Goal: Task Accomplishment & Management: Use online tool/utility

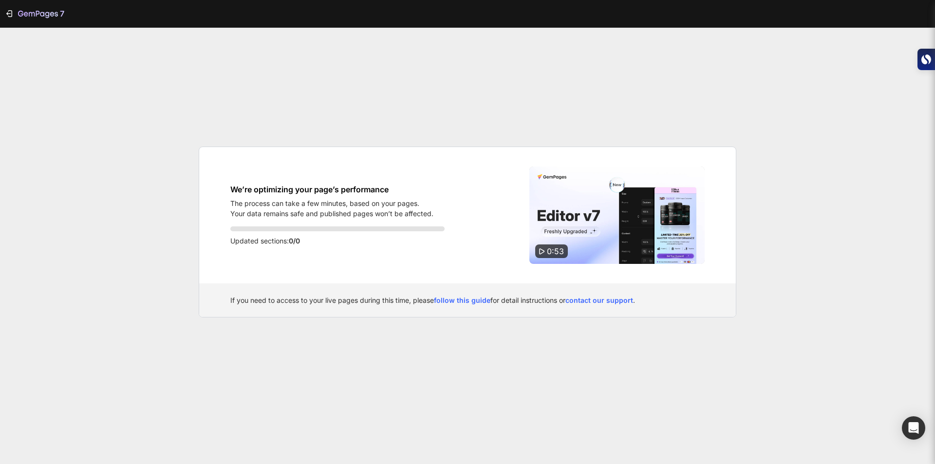
click at [564, 231] on img at bounding box center [617, 215] width 175 height 97
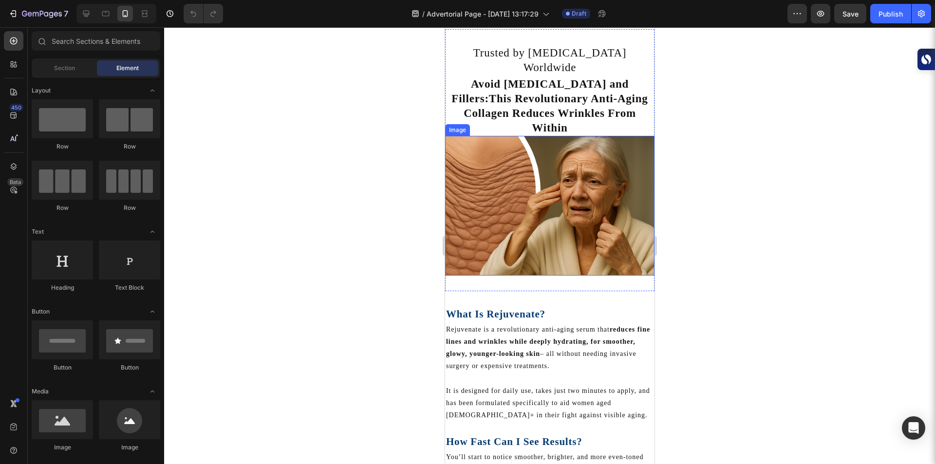
scroll to position [82, 0]
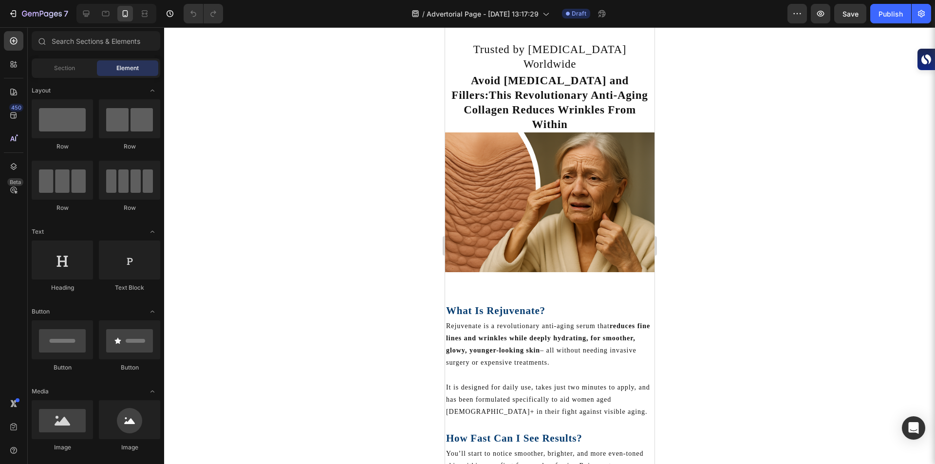
click at [373, 248] on div at bounding box center [549, 245] width 771 height 437
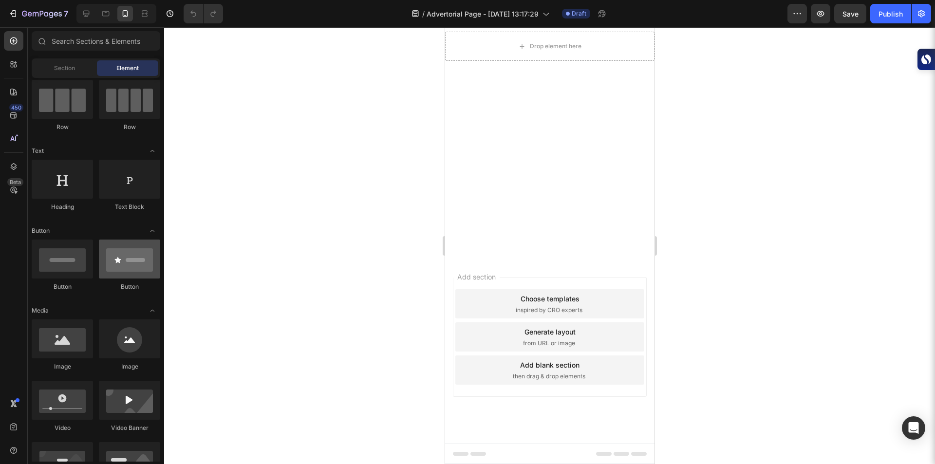
scroll to position [0, 0]
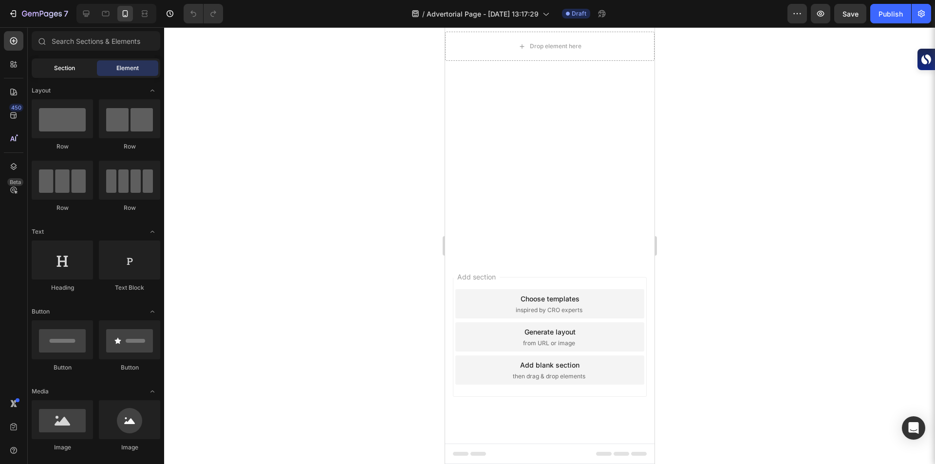
click at [65, 66] on span "Section" at bounding box center [64, 68] width 21 height 9
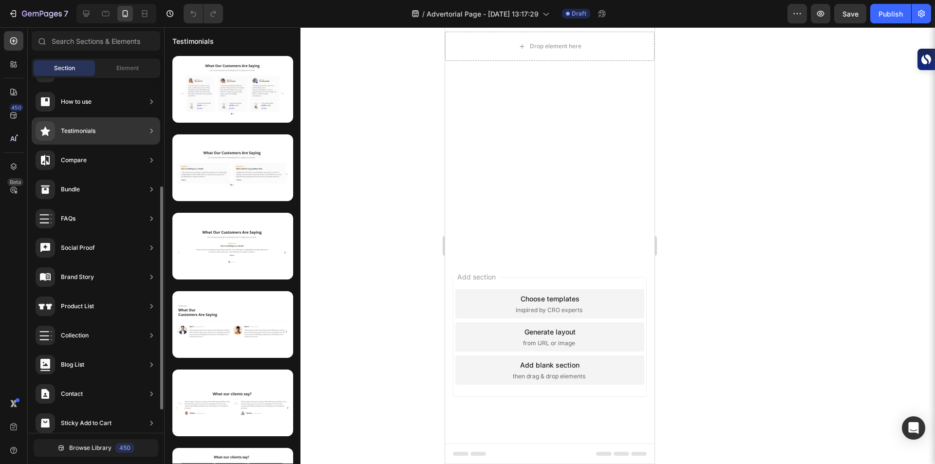
scroll to position [210, 0]
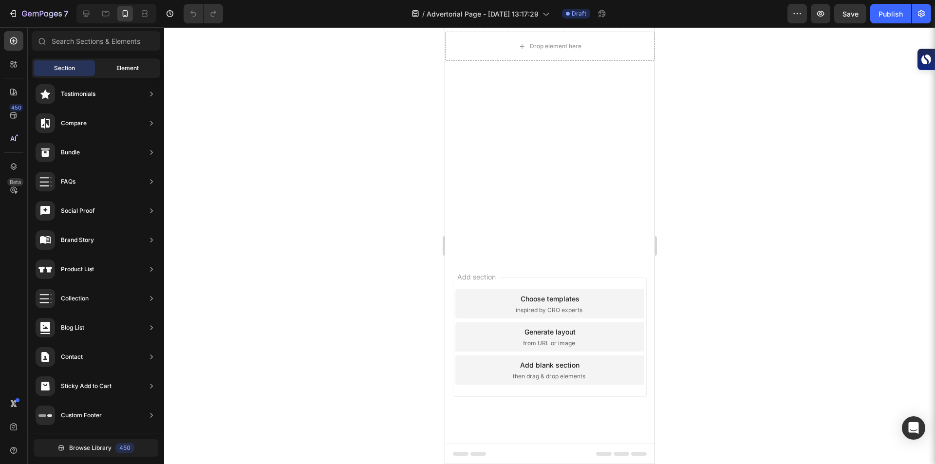
click at [116, 62] on div "Element" at bounding box center [127, 68] width 61 height 16
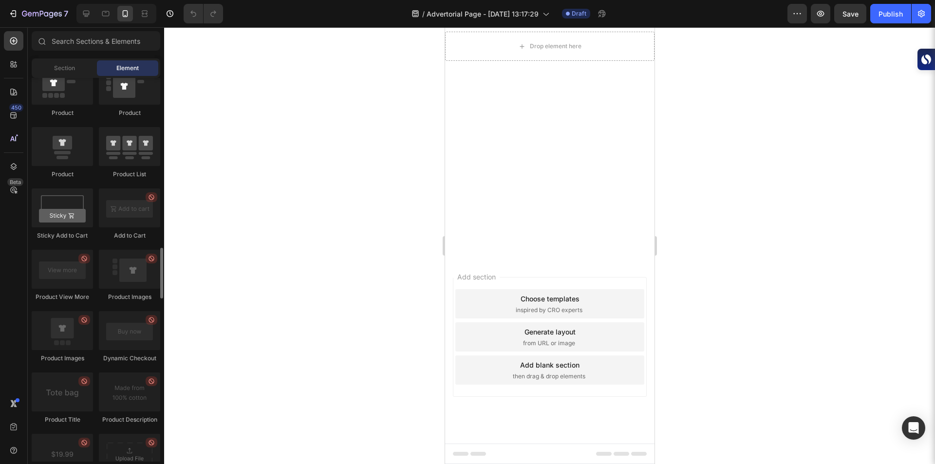
scroll to position [1275, 0]
click at [68, 67] on span "Section" at bounding box center [64, 68] width 21 height 9
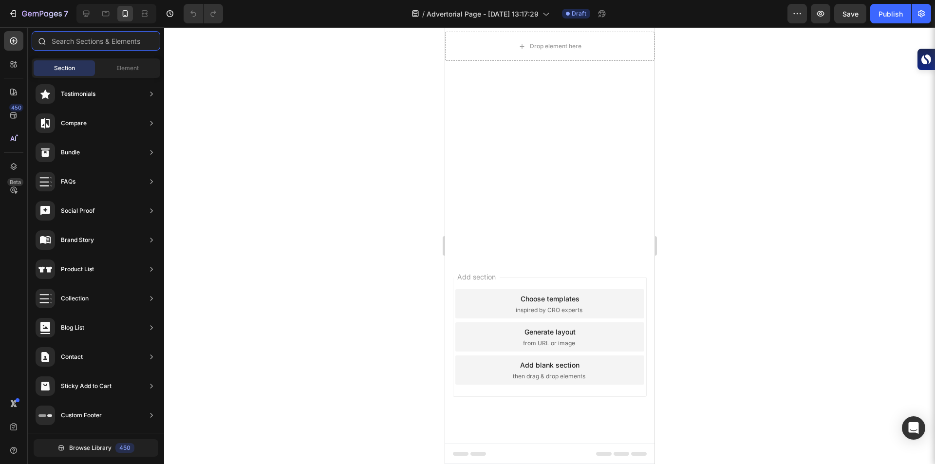
click at [81, 39] on input "text" at bounding box center [96, 40] width 129 height 19
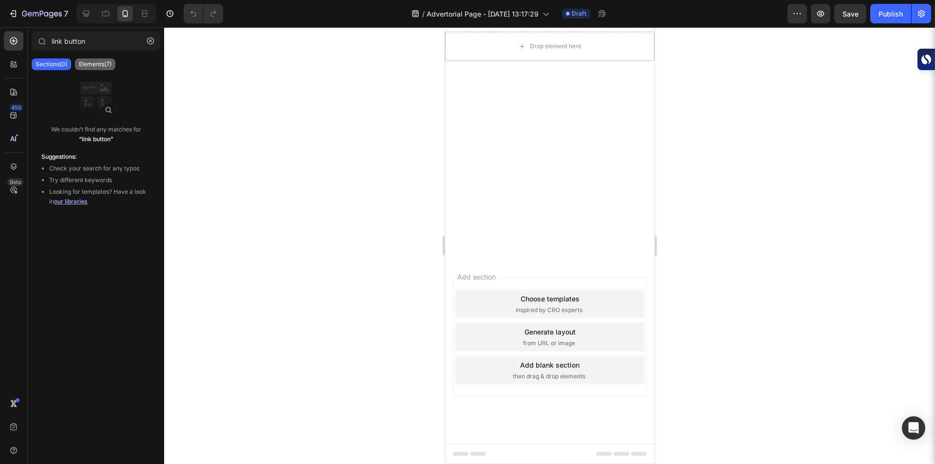
click at [97, 62] on p "Elements(7)" at bounding box center [95, 64] width 33 height 8
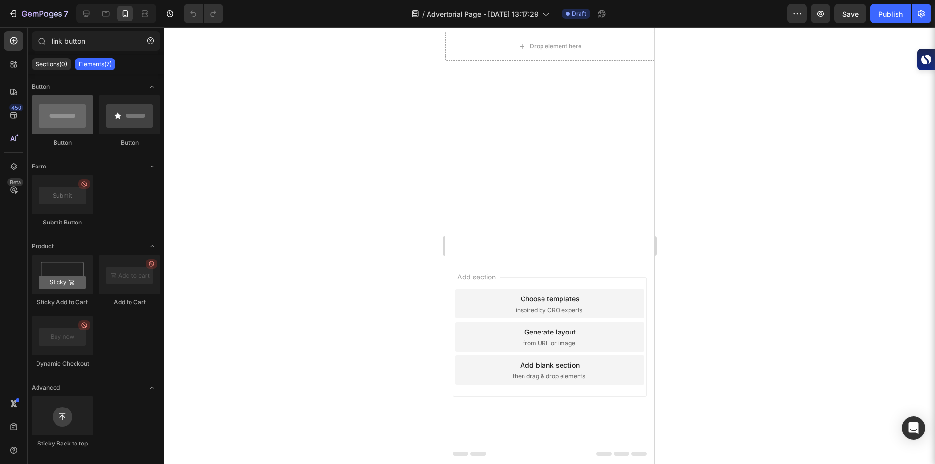
click at [54, 115] on div at bounding box center [62, 114] width 61 height 39
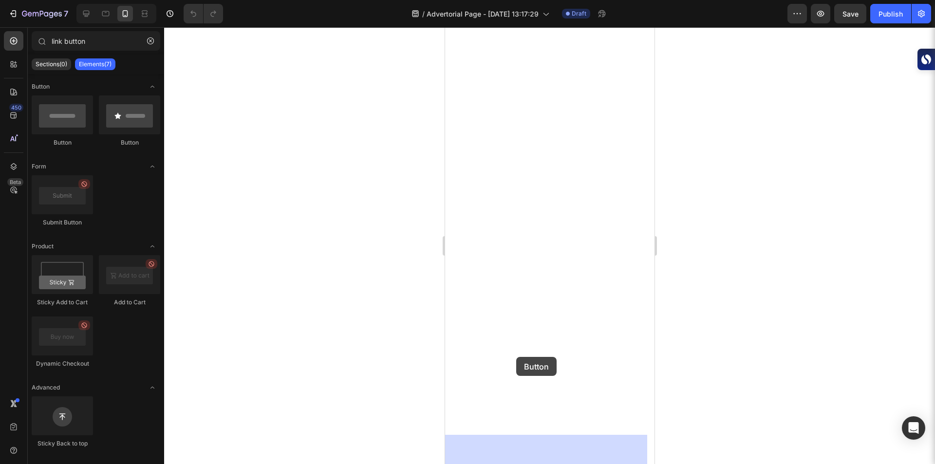
drag, startPoint x: 501, startPoint y: 144, endPoint x: 520, endPoint y: 352, distance: 208.9
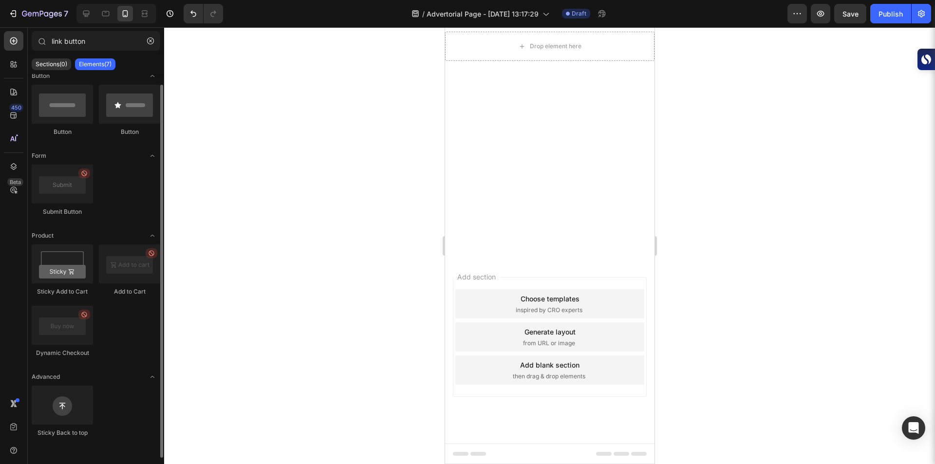
scroll to position [0, 0]
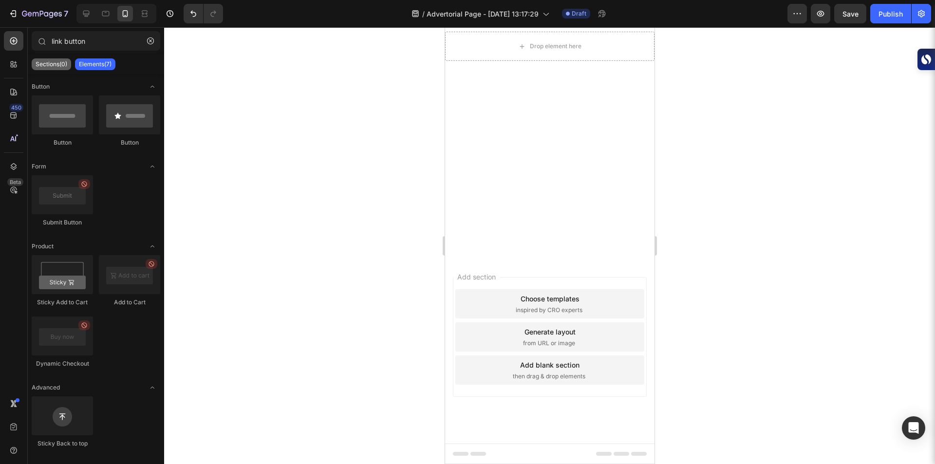
click at [56, 61] on p "Sections(0)" at bounding box center [52, 64] width 32 height 8
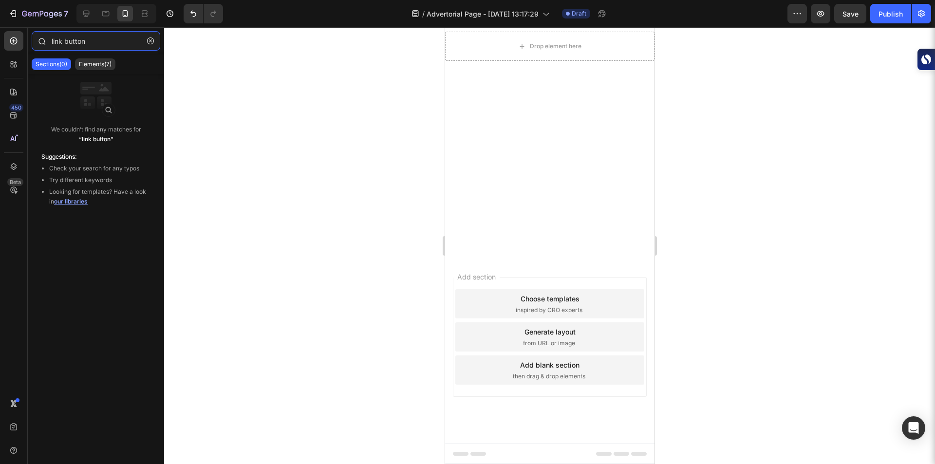
click at [94, 44] on input "link button" at bounding box center [96, 40] width 129 height 19
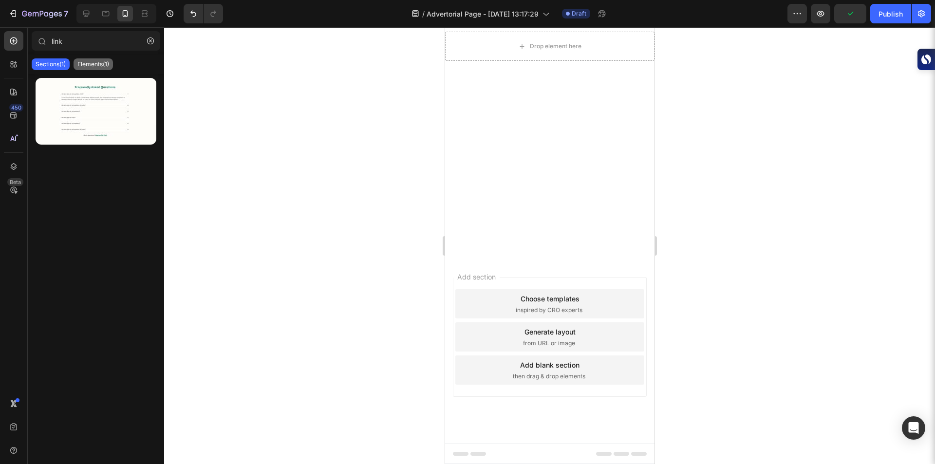
click at [99, 63] on p "Elements(1)" at bounding box center [93, 64] width 32 height 8
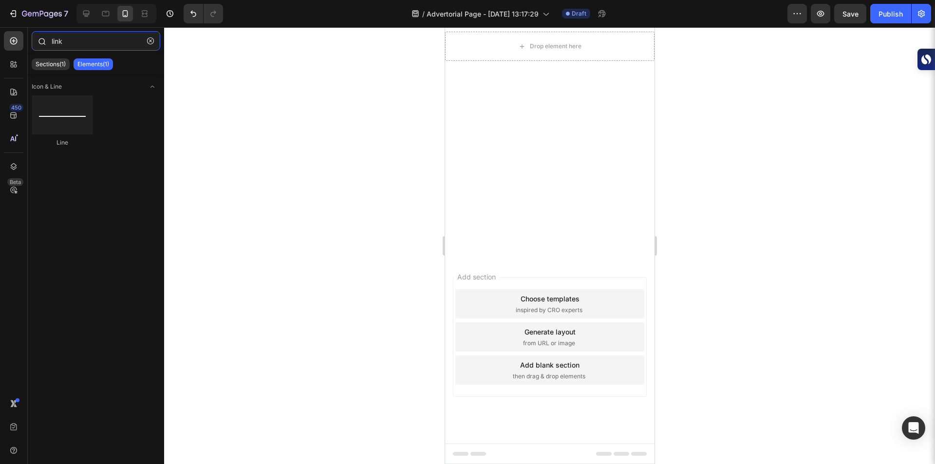
click at [91, 39] on input "link" at bounding box center [96, 40] width 129 height 19
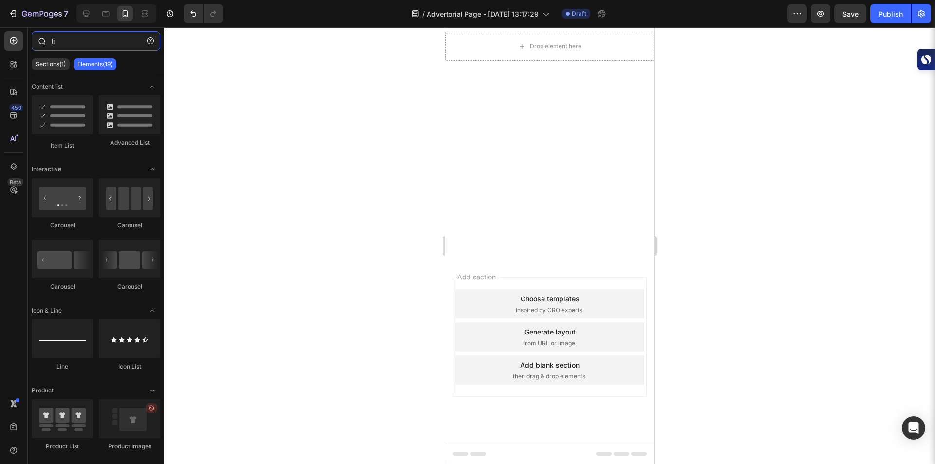
type input "l"
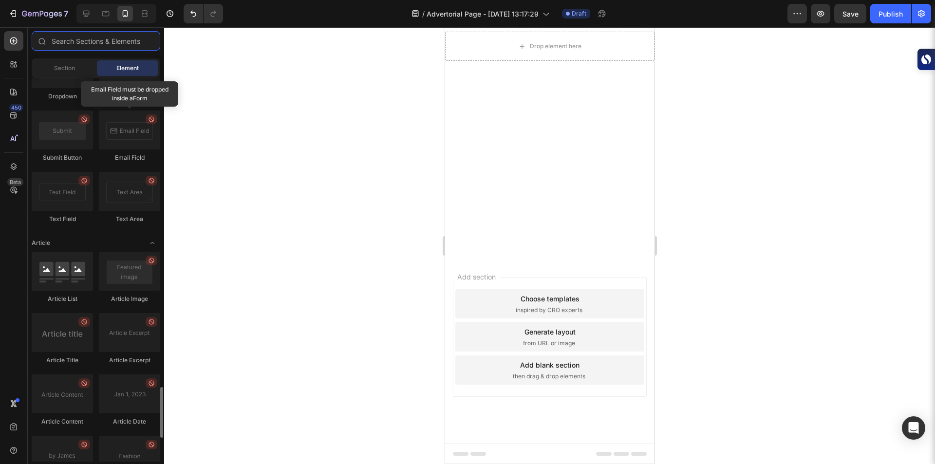
scroll to position [2328, 0]
click at [69, 59] on div "Section Element" at bounding box center [96, 67] width 129 height 19
click at [70, 66] on span "Section" at bounding box center [64, 68] width 21 height 9
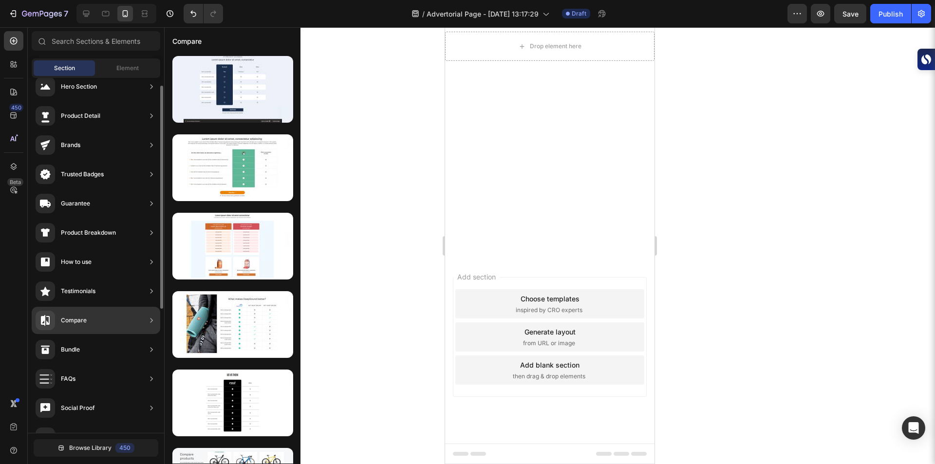
scroll to position [0, 0]
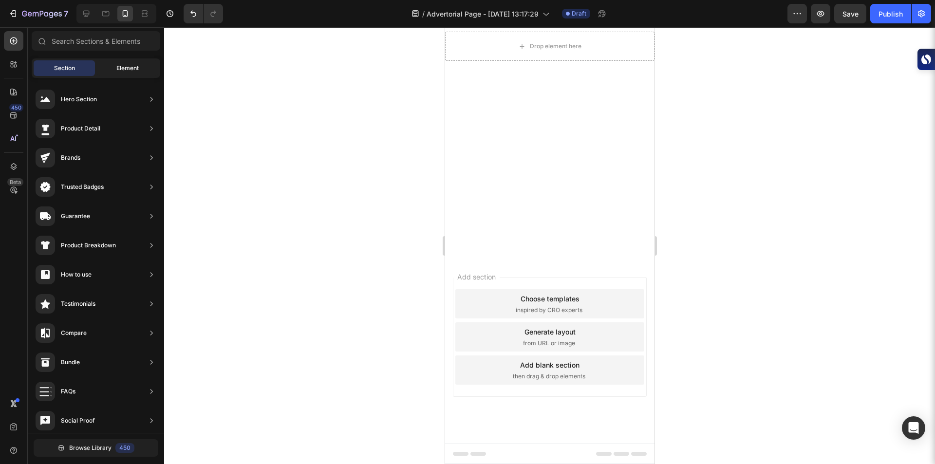
click at [126, 67] on span "Element" at bounding box center [127, 68] width 22 height 9
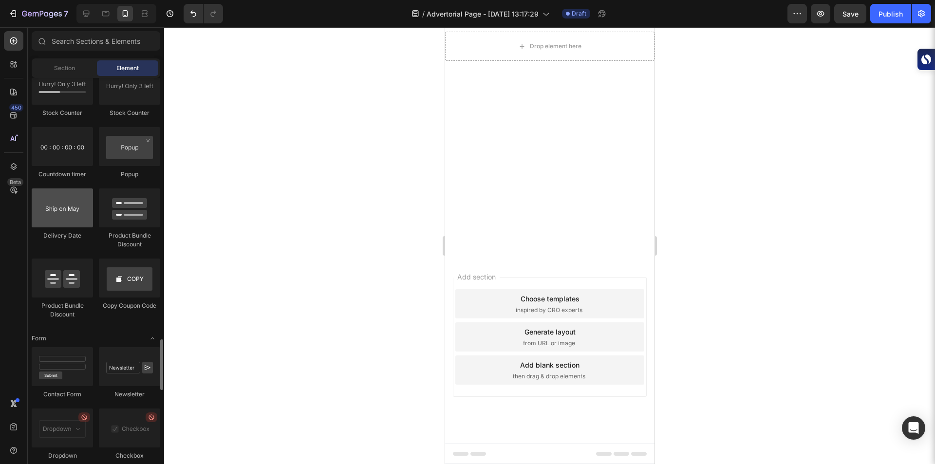
click at [65, 202] on div at bounding box center [62, 208] width 61 height 39
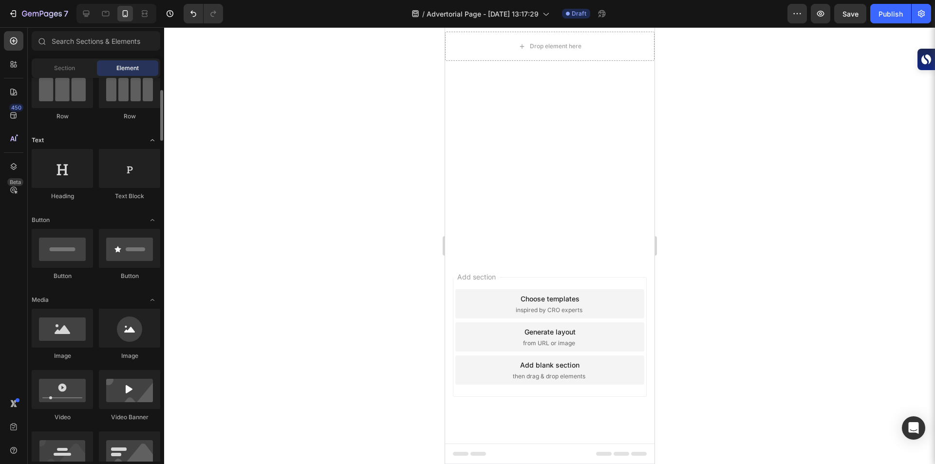
scroll to position [92, 0]
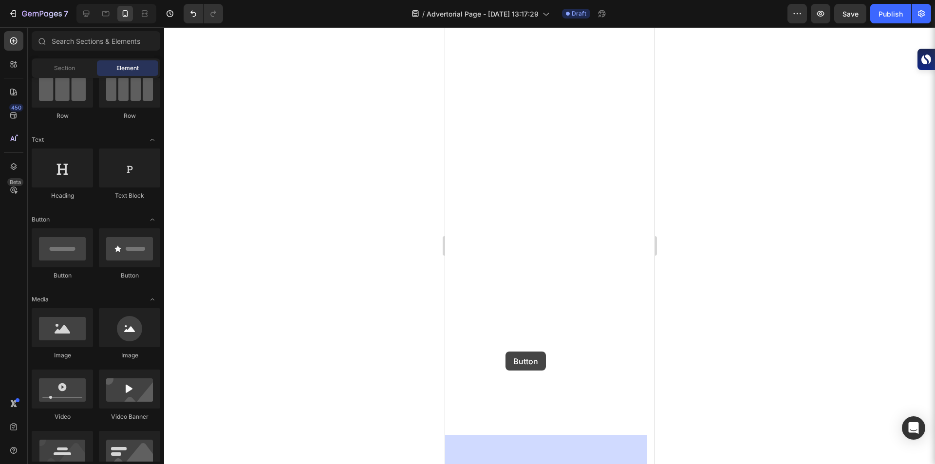
drag, startPoint x: 577, startPoint y: 287, endPoint x: 505, endPoint y: 352, distance: 96.6
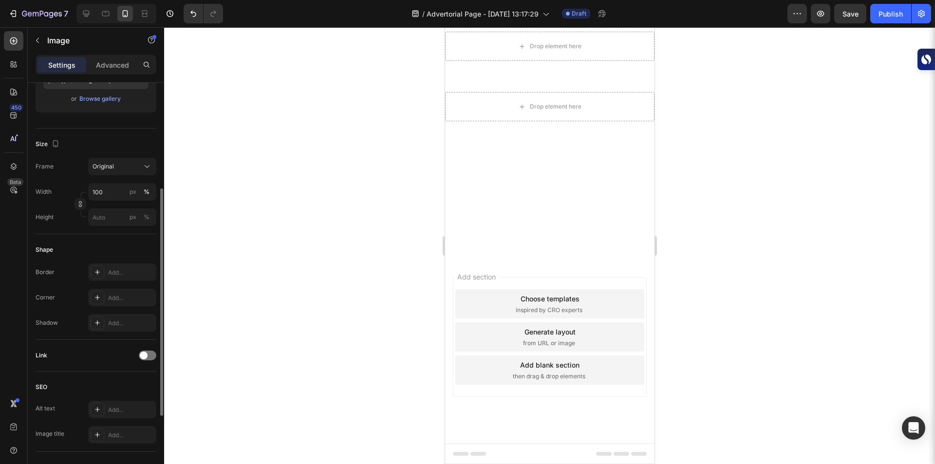
scroll to position [188, 0]
click at [148, 355] on div at bounding box center [148, 354] width 18 height 10
click at [133, 376] on div "Open page" at bounding box center [118, 378] width 50 height 9
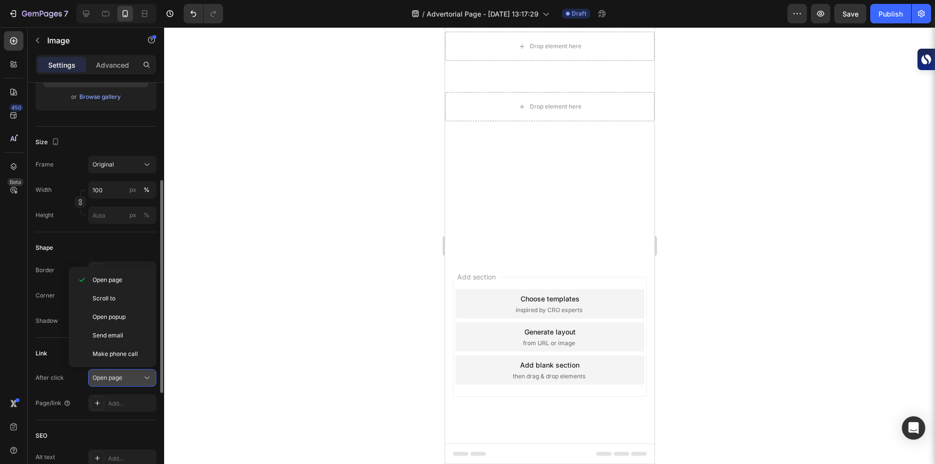
click at [133, 376] on div "Open page" at bounding box center [118, 378] width 50 height 9
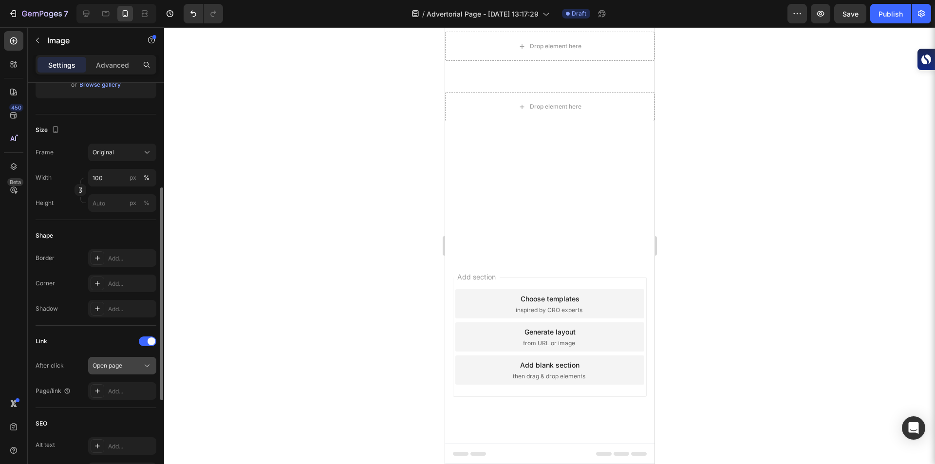
scroll to position [201, 0]
click at [132, 395] on div "Add..." at bounding box center [131, 391] width 46 height 9
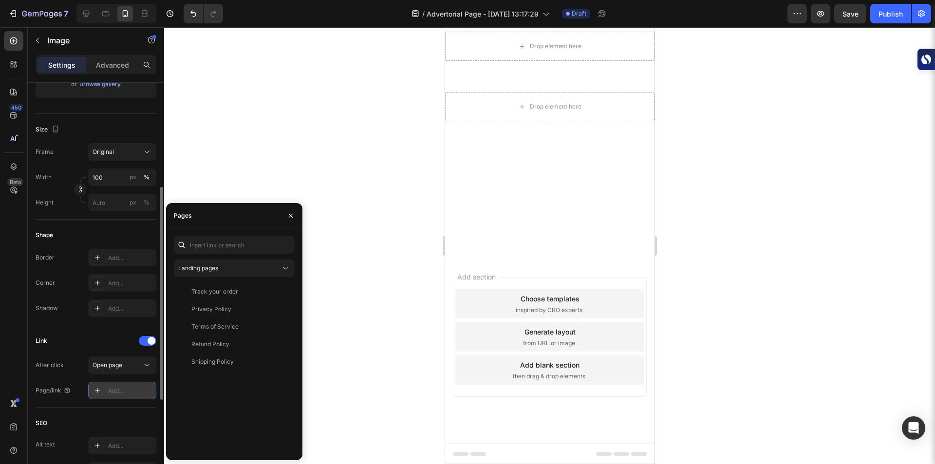
click at [132, 395] on div "Add..." at bounding box center [131, 391] width 46 height 9
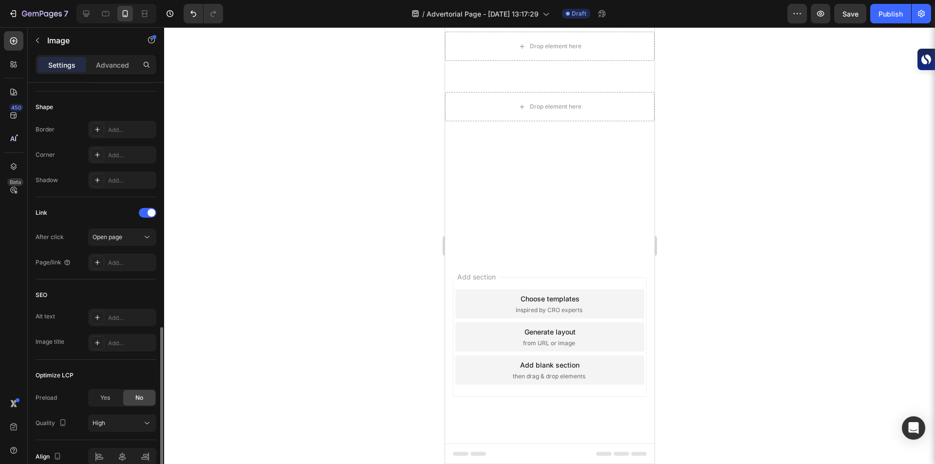
scroll to position [377, 0]
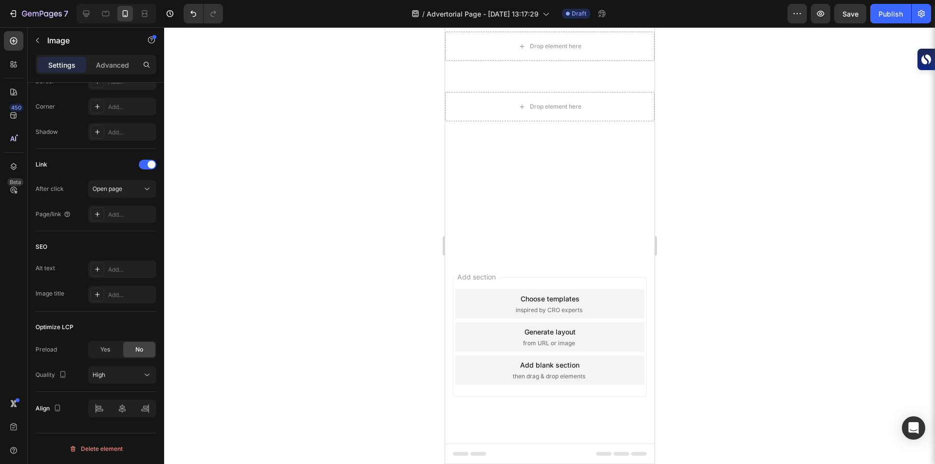
click at [507, 0] on img at bounding box center [550, 0] width 210 height 0
